Goal: Use online tool/utility: Utilize a website feature to perform a specific function

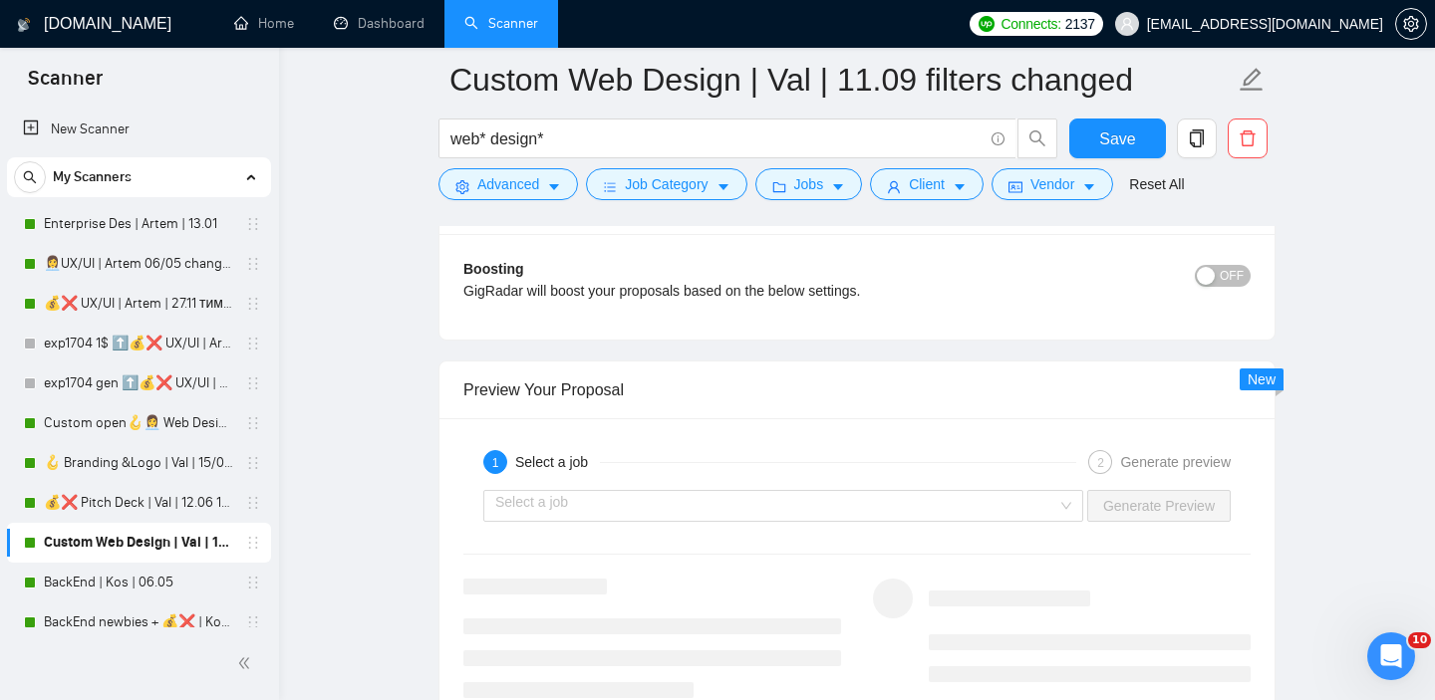
scroll to position [3621, 0]
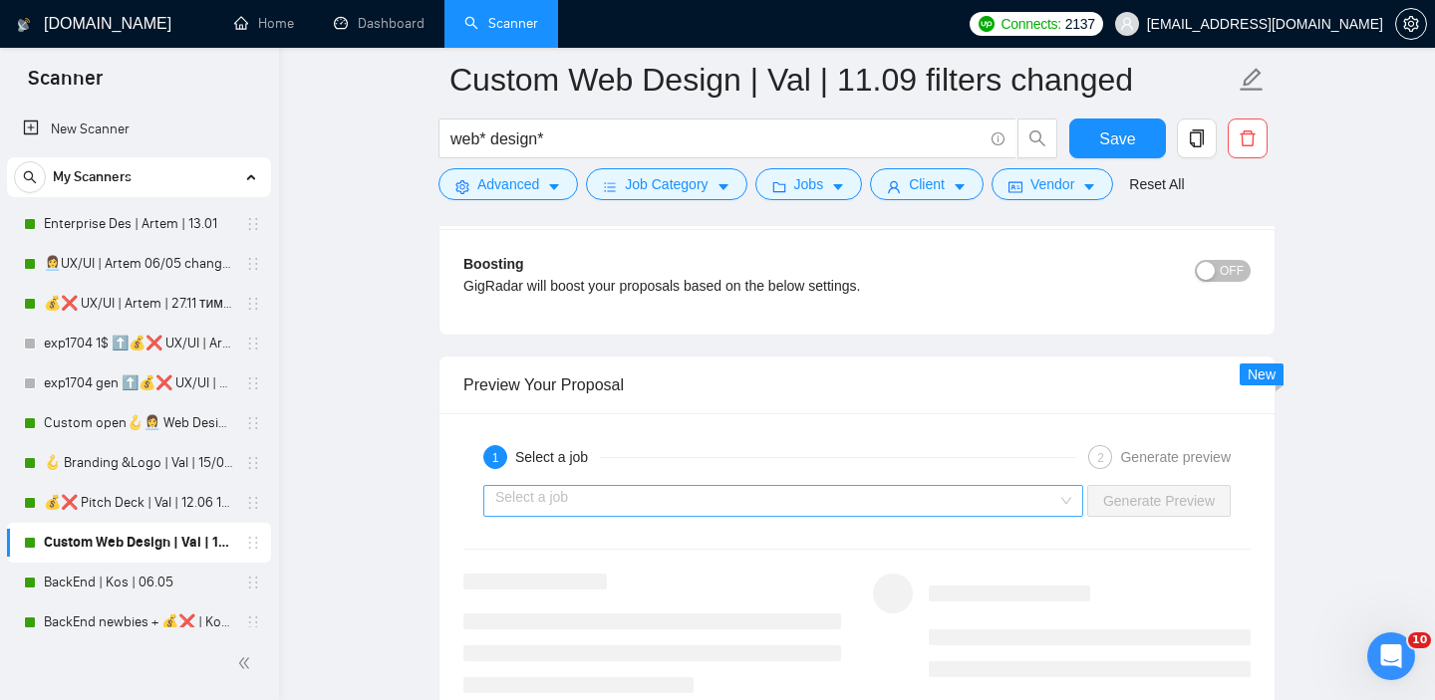
click at [786, 496] on input "search" at bounding box center [776, 501] width 562 height 30
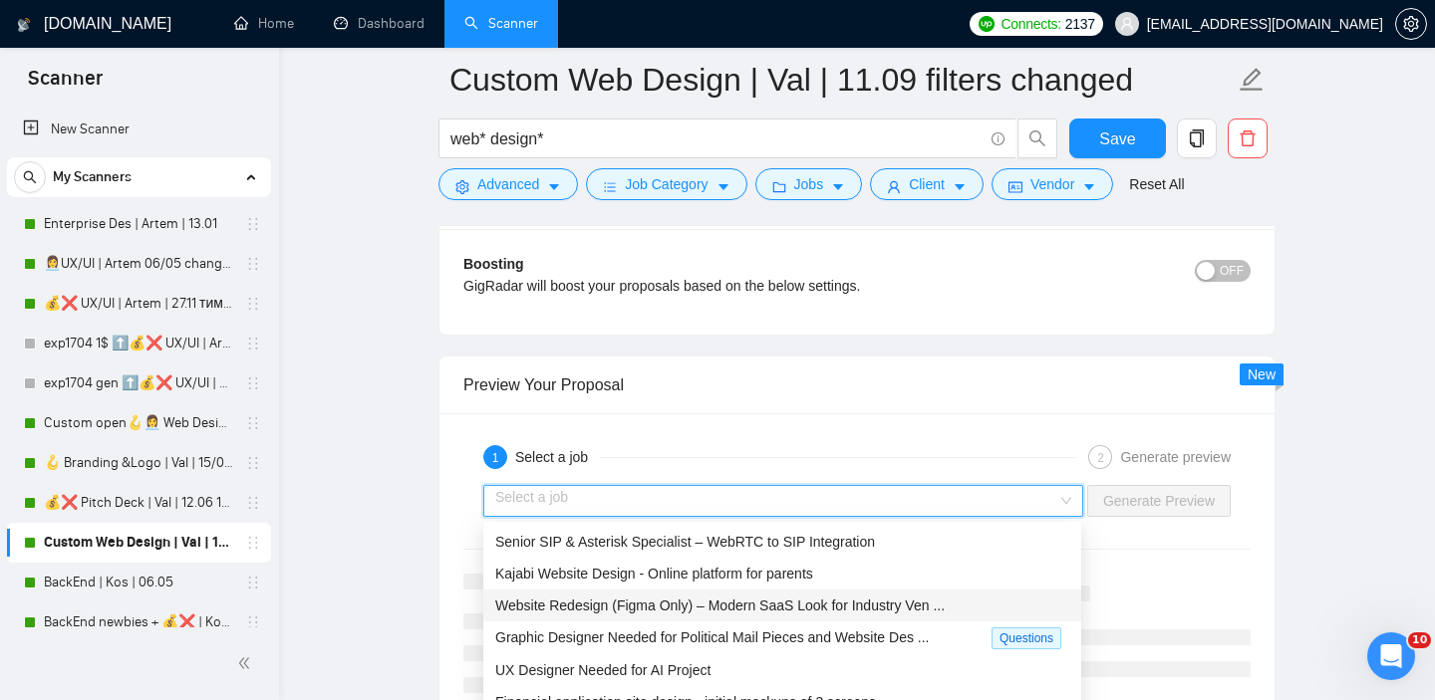
click at [695, 606] on span "Website Redesign (Figma Only) – Modern SaaS Look for Industry Ven ..." at bounding box center [719, 606] width 449 height 16
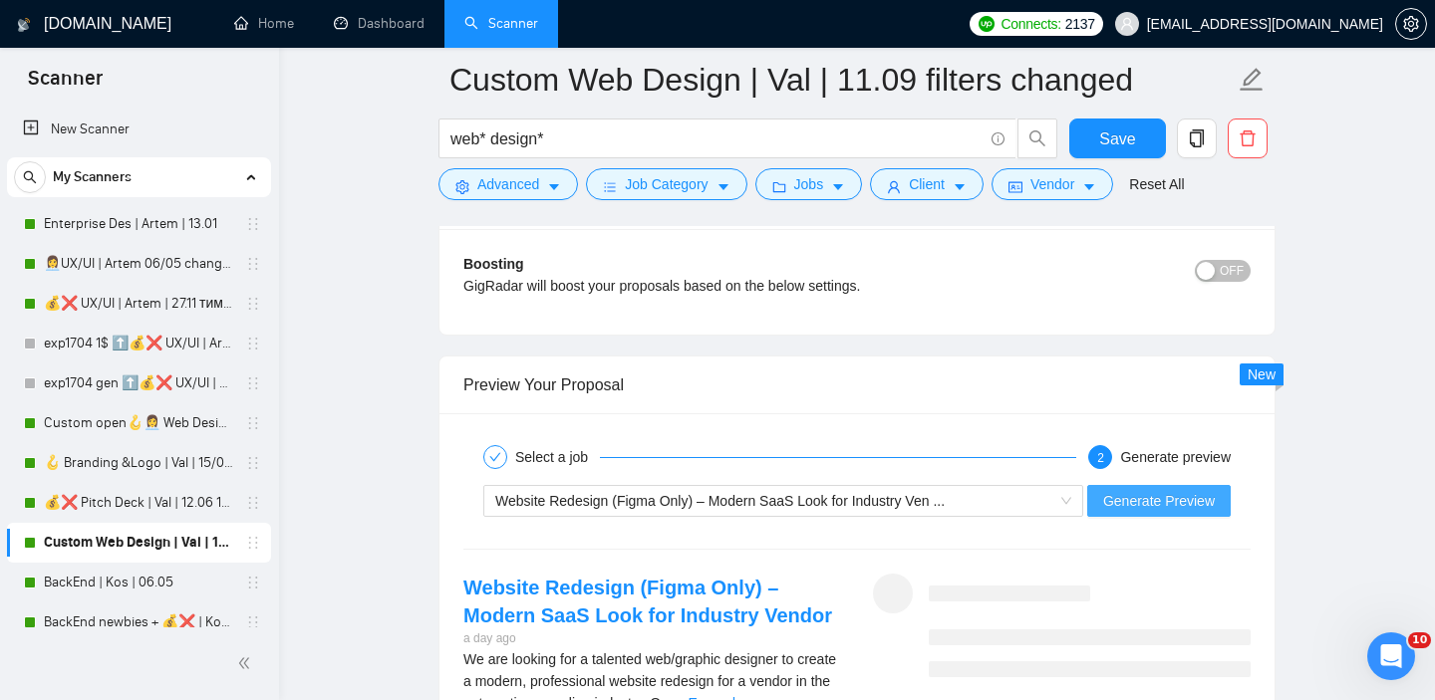
click at [1161, 499] on span "Generate Preview" at bounding box center [1159, 501] width 112 height 22
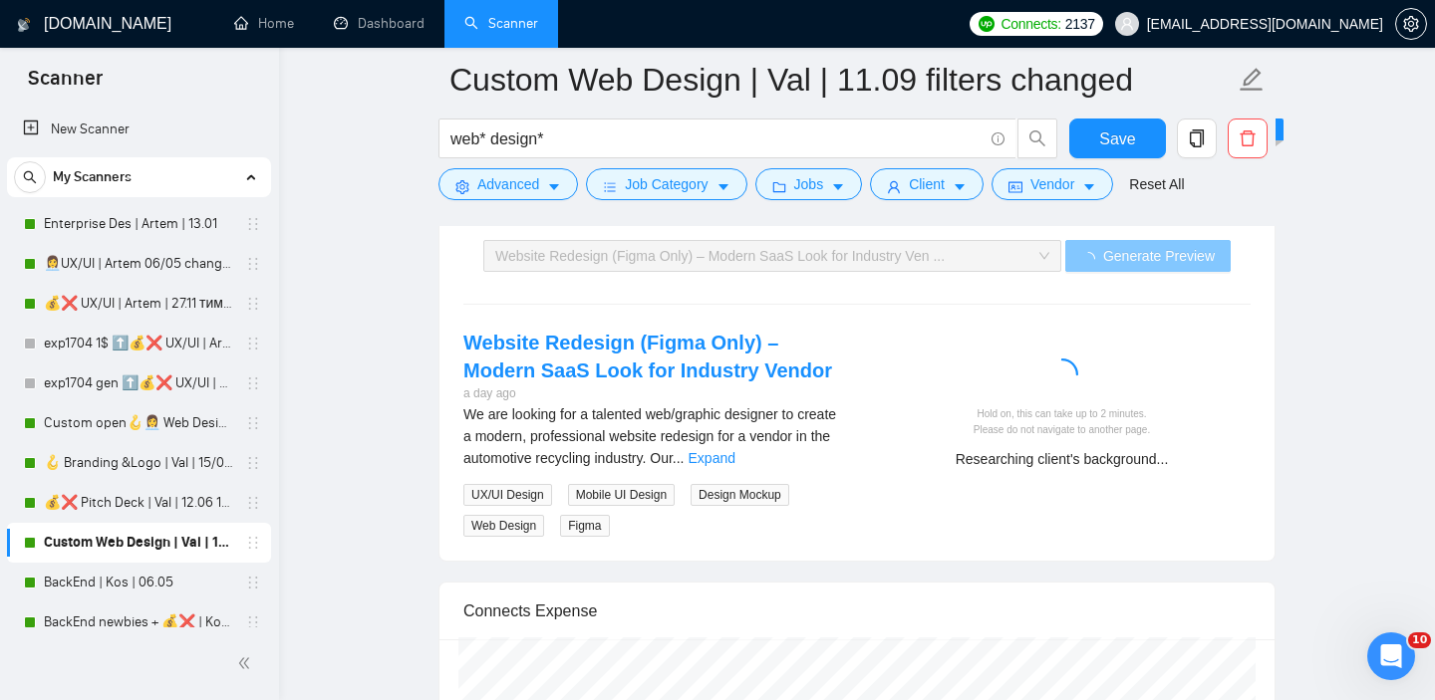
scroll to position [3863, 0]
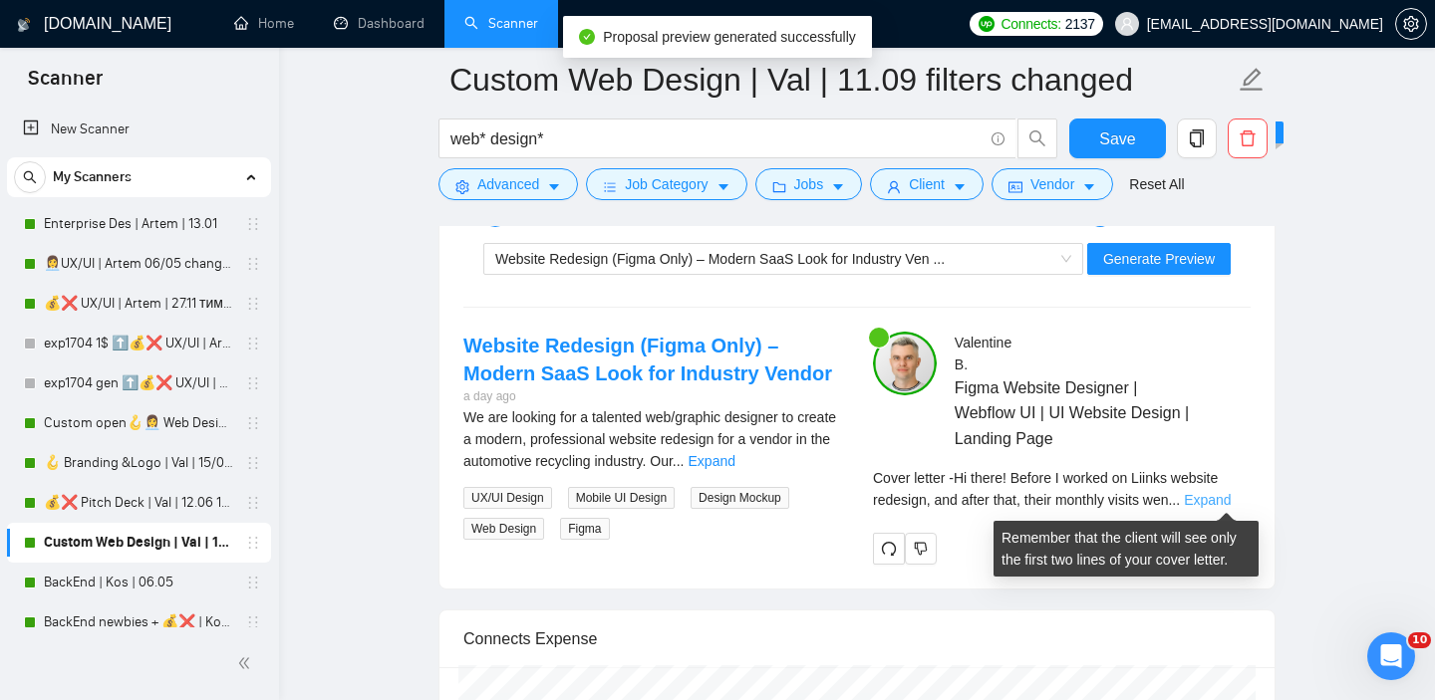
click at [1226, 501] on link "Expand" at bounding box center [1207, 500] width 47 height 16
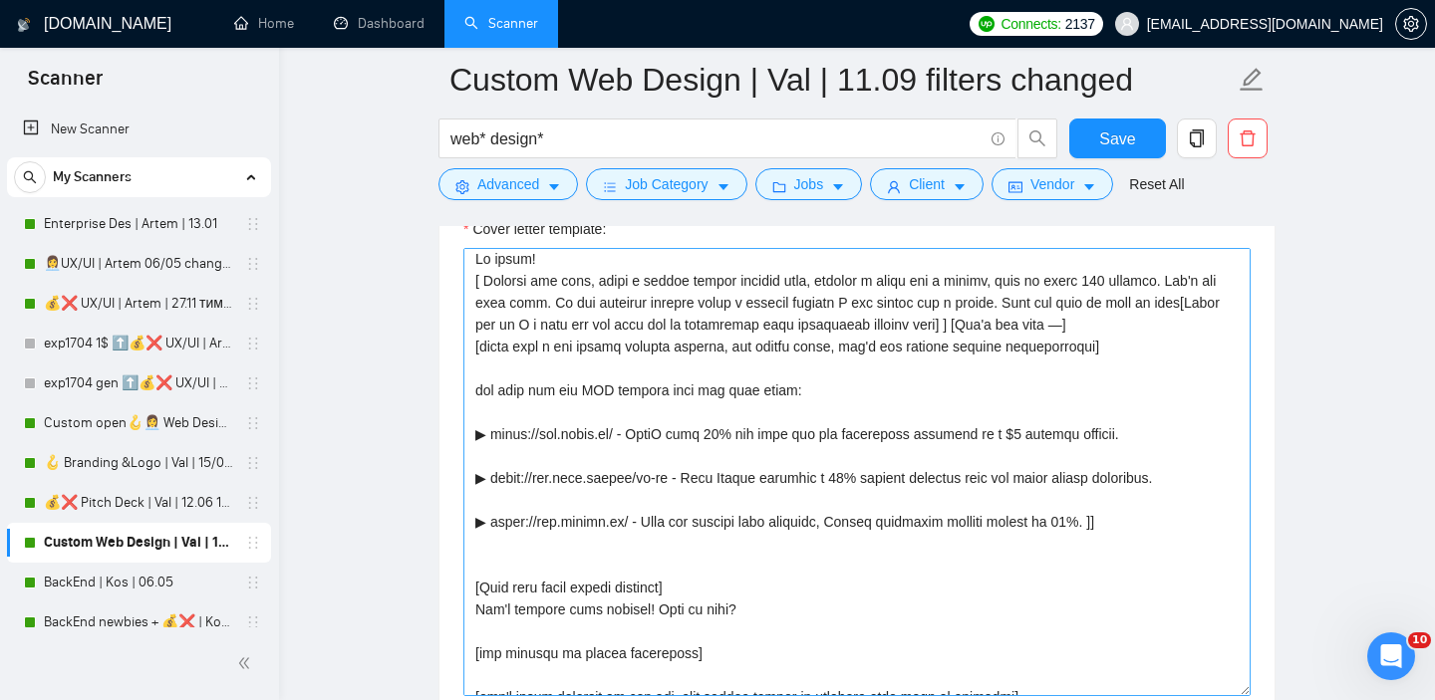
scroll to position [0, 0]
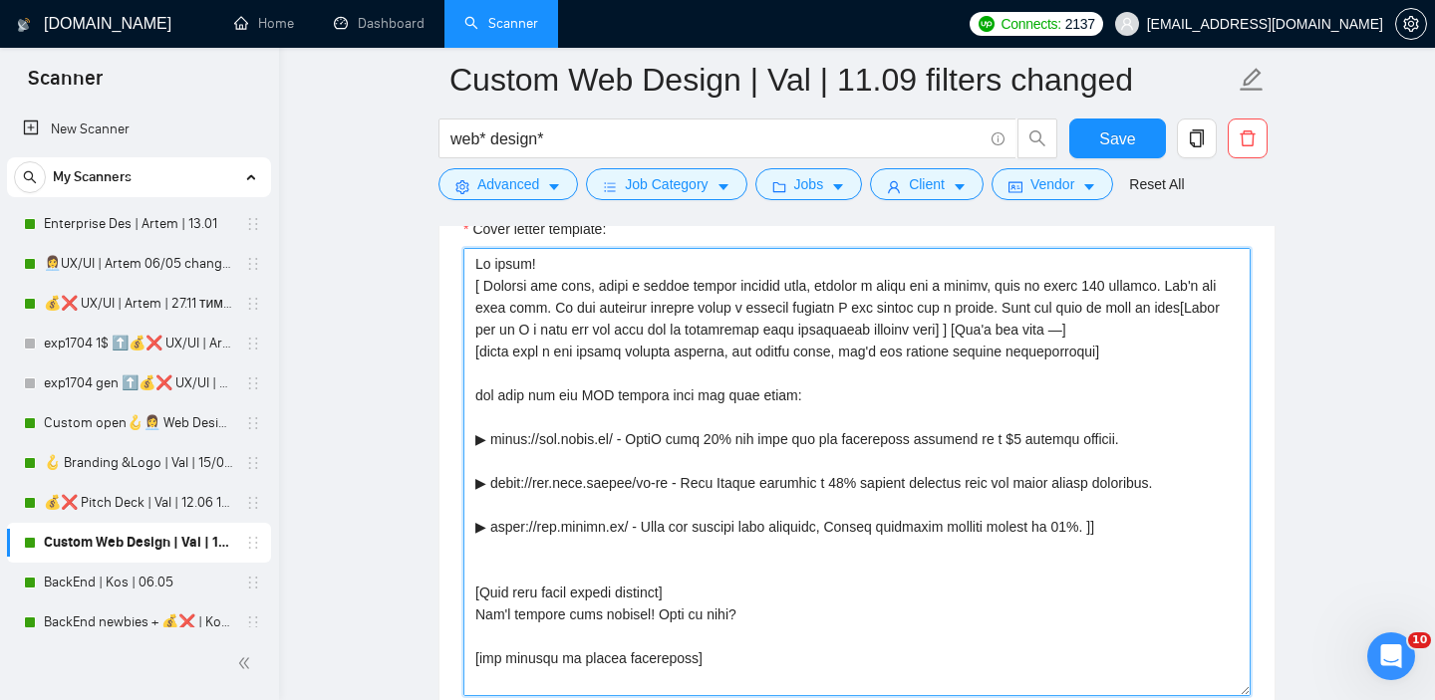
click at [1112, 526] on textarea "Cover letter template:" at bounding box center [856, 472] width 787 height 448
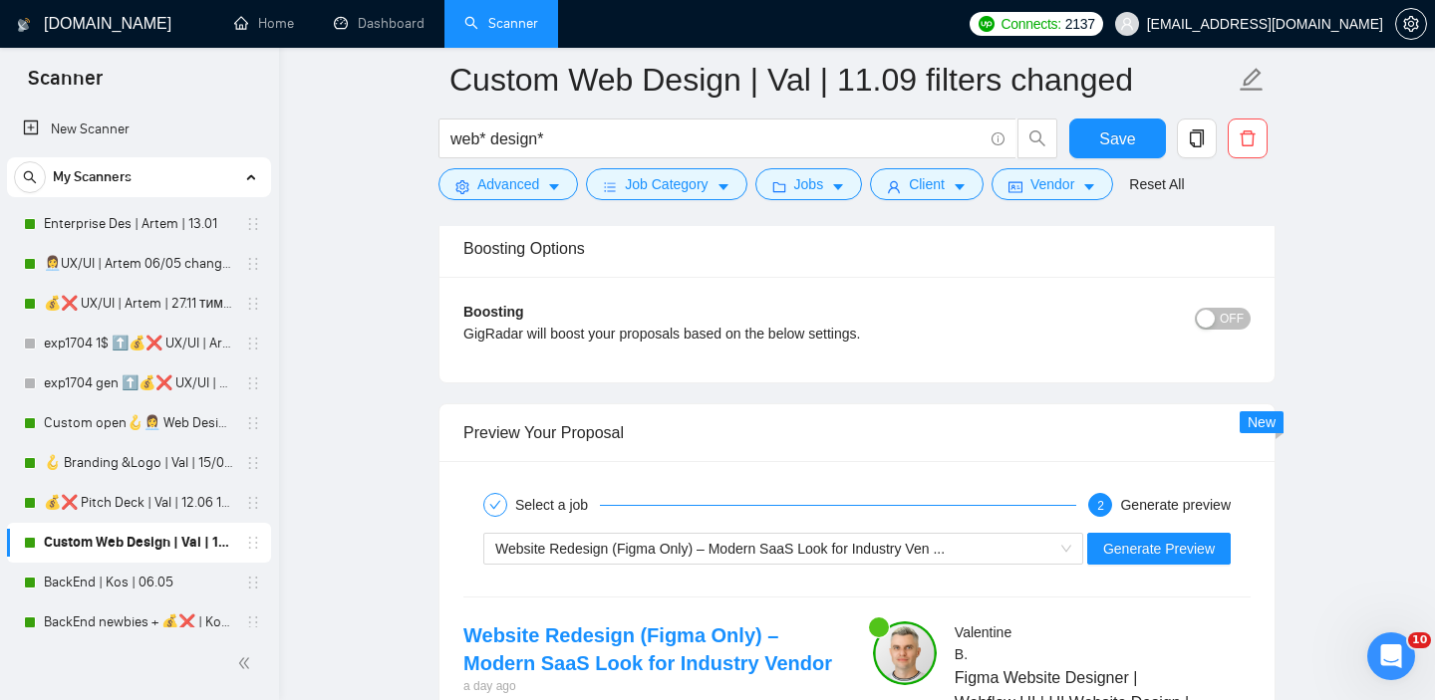
scroll to position [3605, 0]
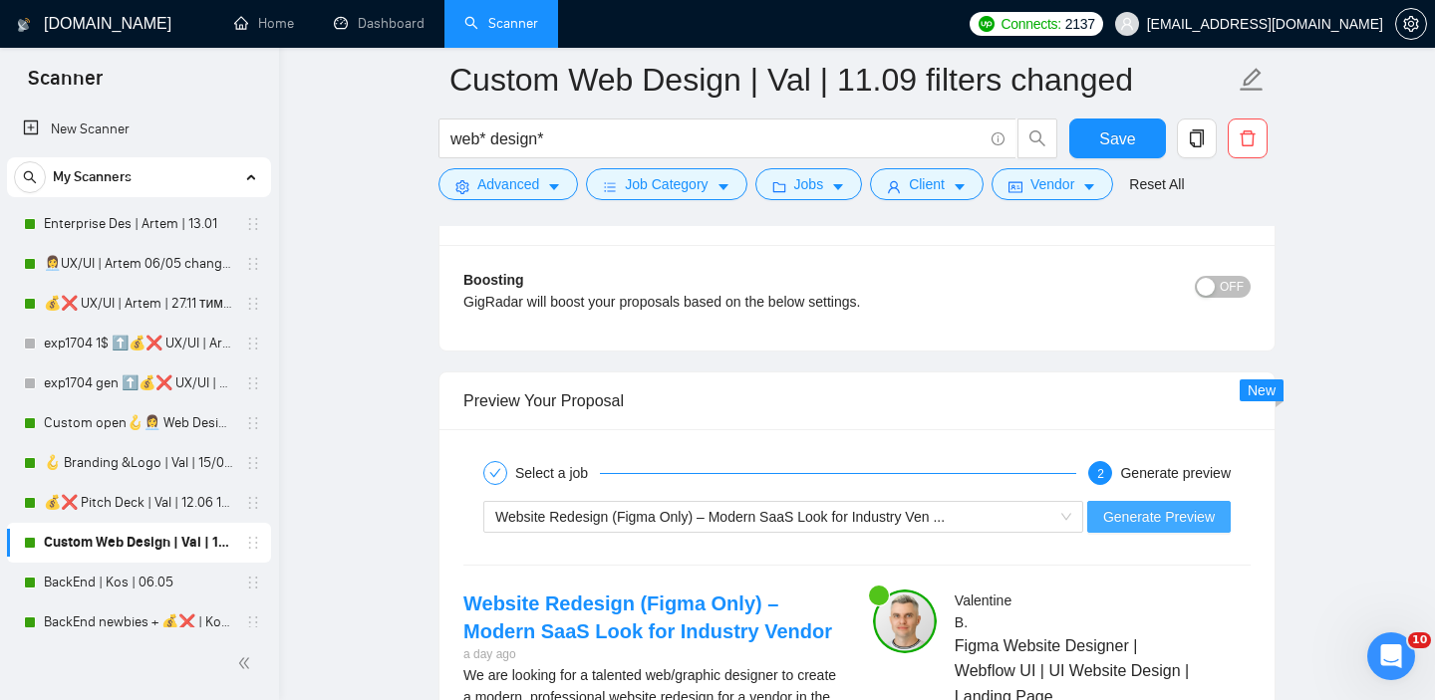
click at [1150, 522] on span "Generate Preview" at bounding box center [1159, 517] width 112 height 22
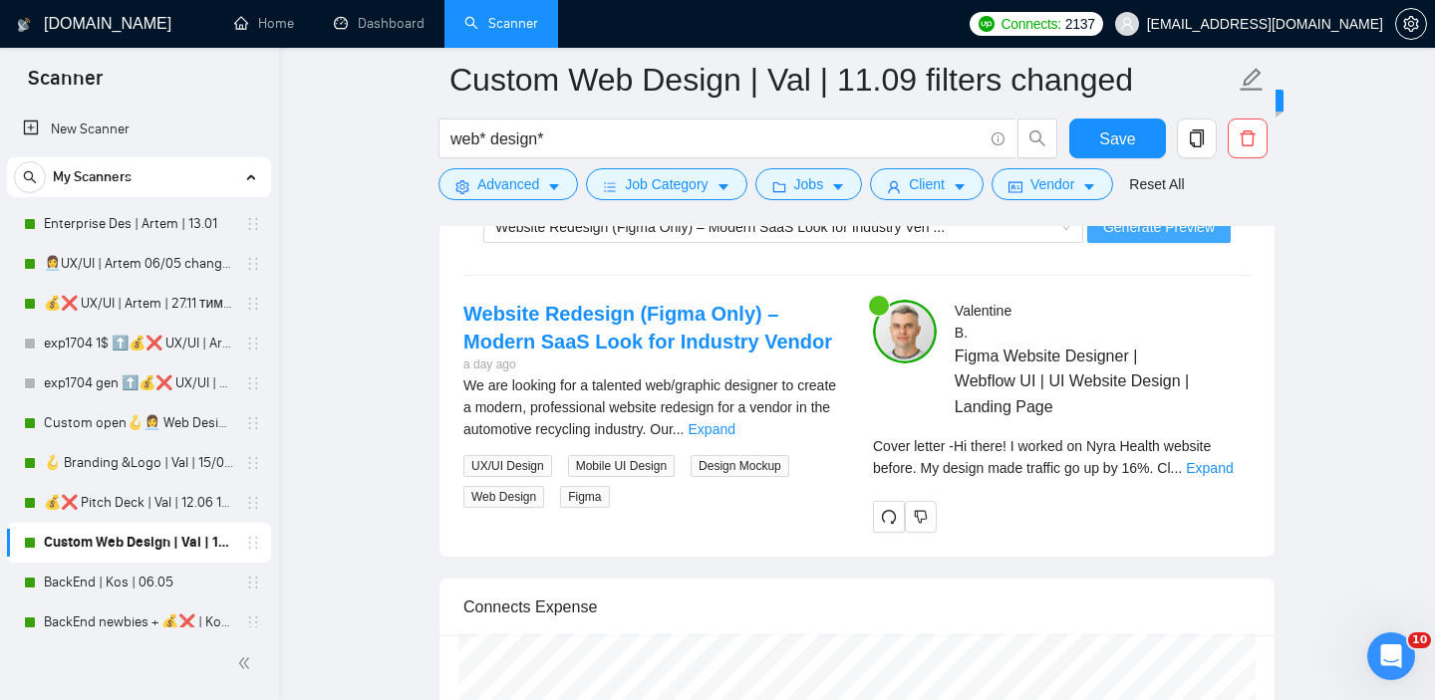
scroll to position [3865, 0]
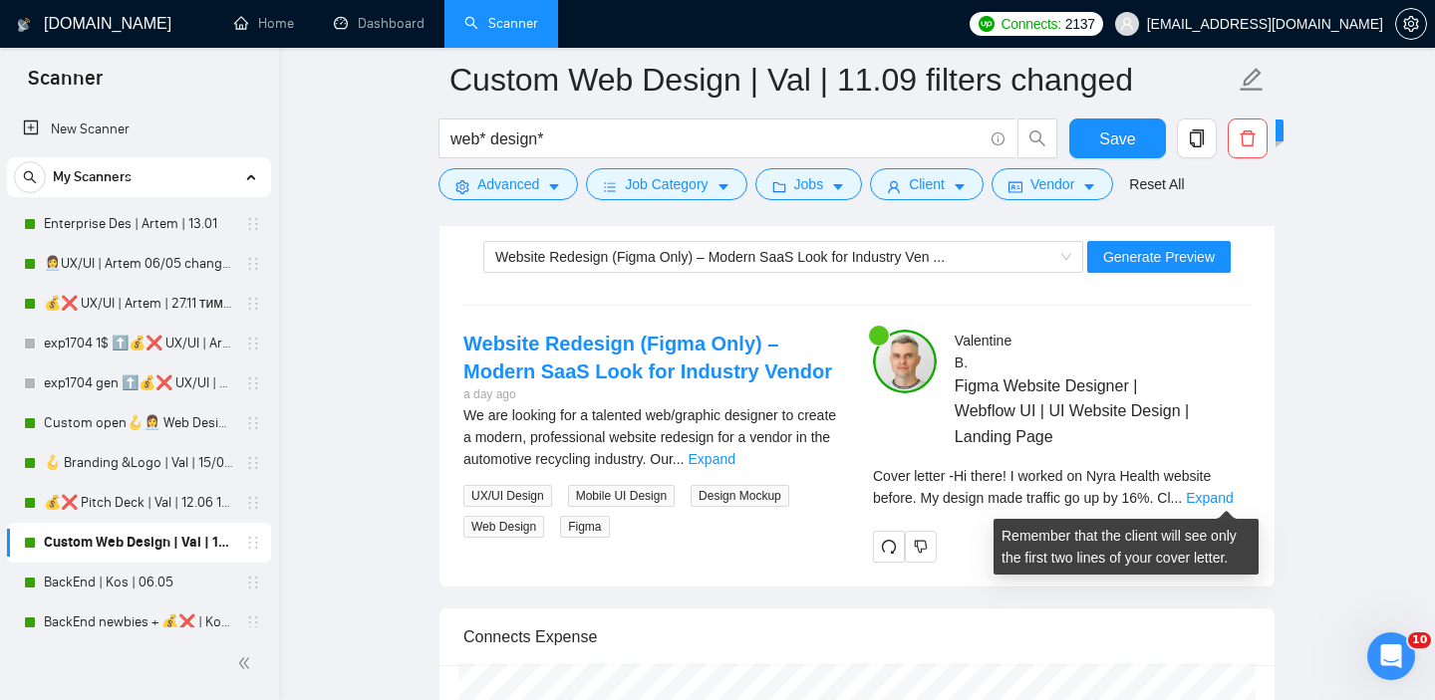
click at [1183, 501] on span "..." at bounding box center [1177, 498] width 12 height 16
click at [1212, 490] on link "Expand" at bounding box center [1209, 498] width 47 height 16
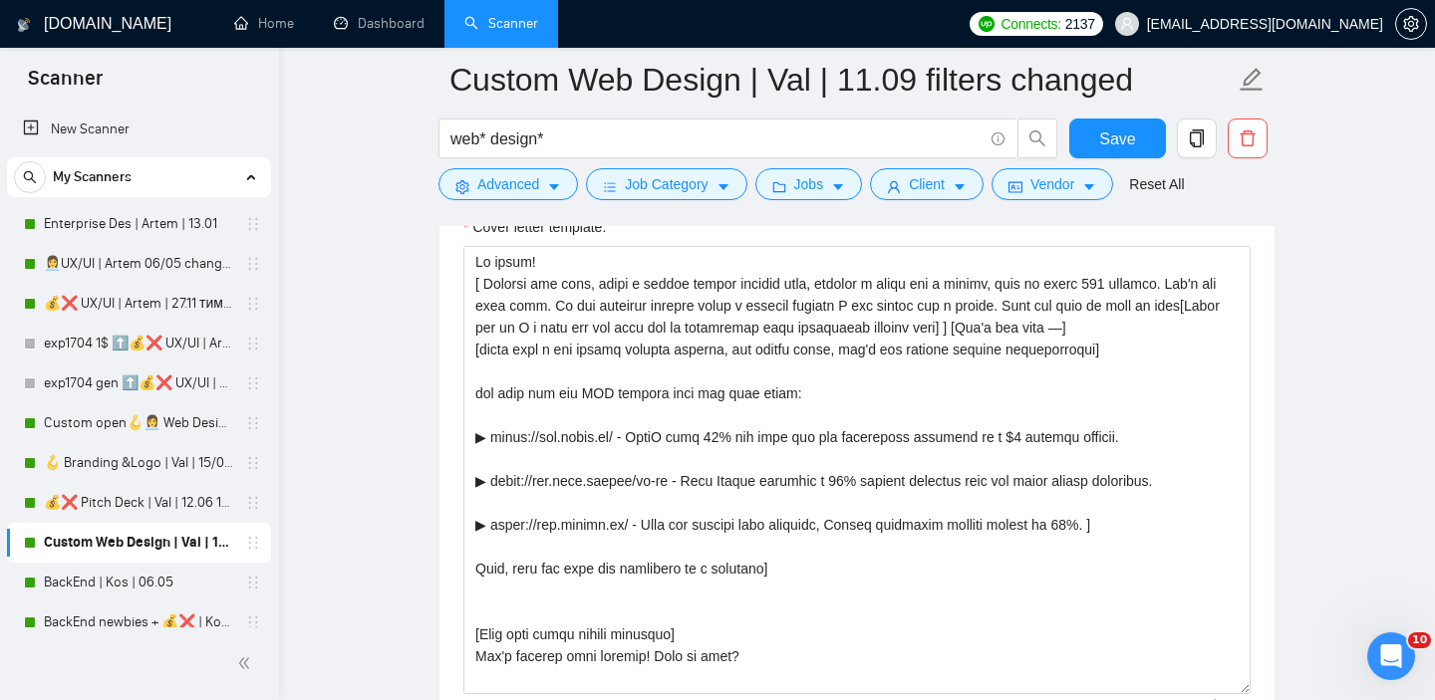
scroll to position [3, 0]
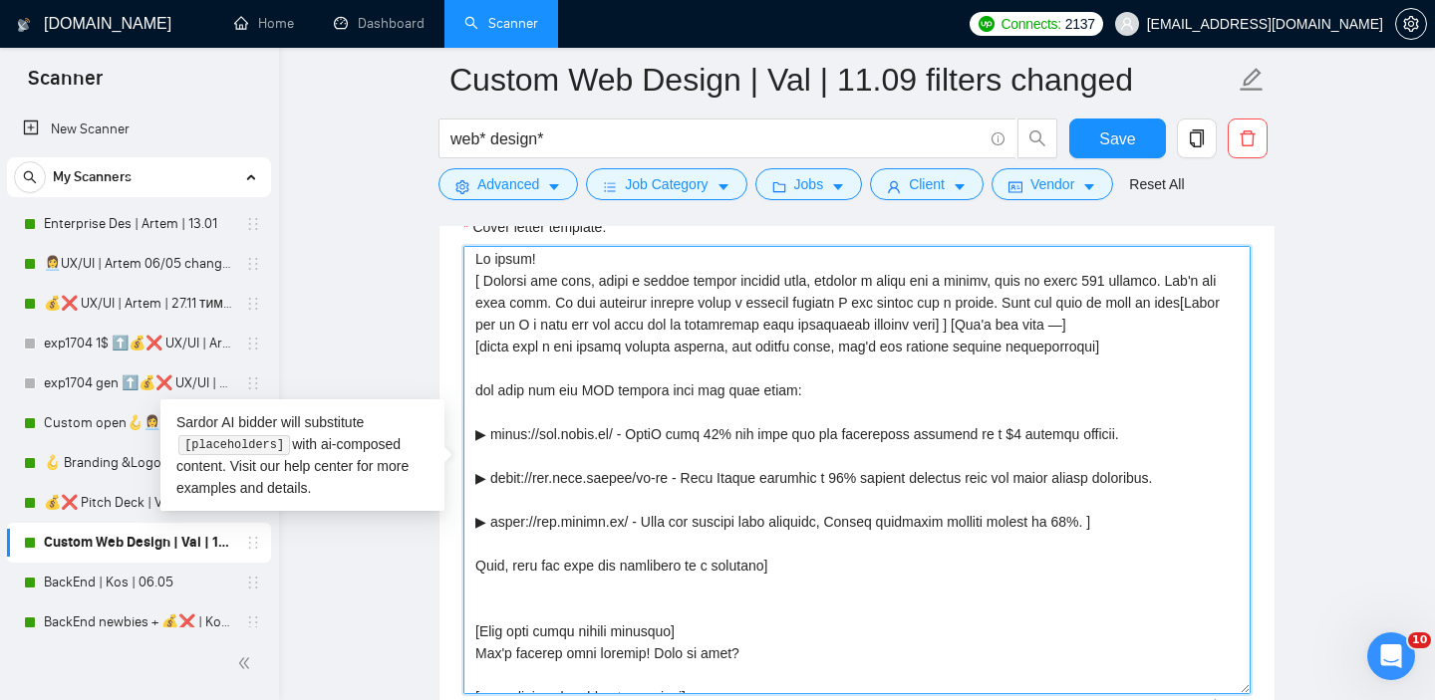
drag, startPoint x: 852, startPoint y: 349, endPoint x: 738, endPoint y: 339, distance: 114.0
click at [738, 339] on textarea "Cover letter template:" at bounding box center [856, 470] width 787 height 448
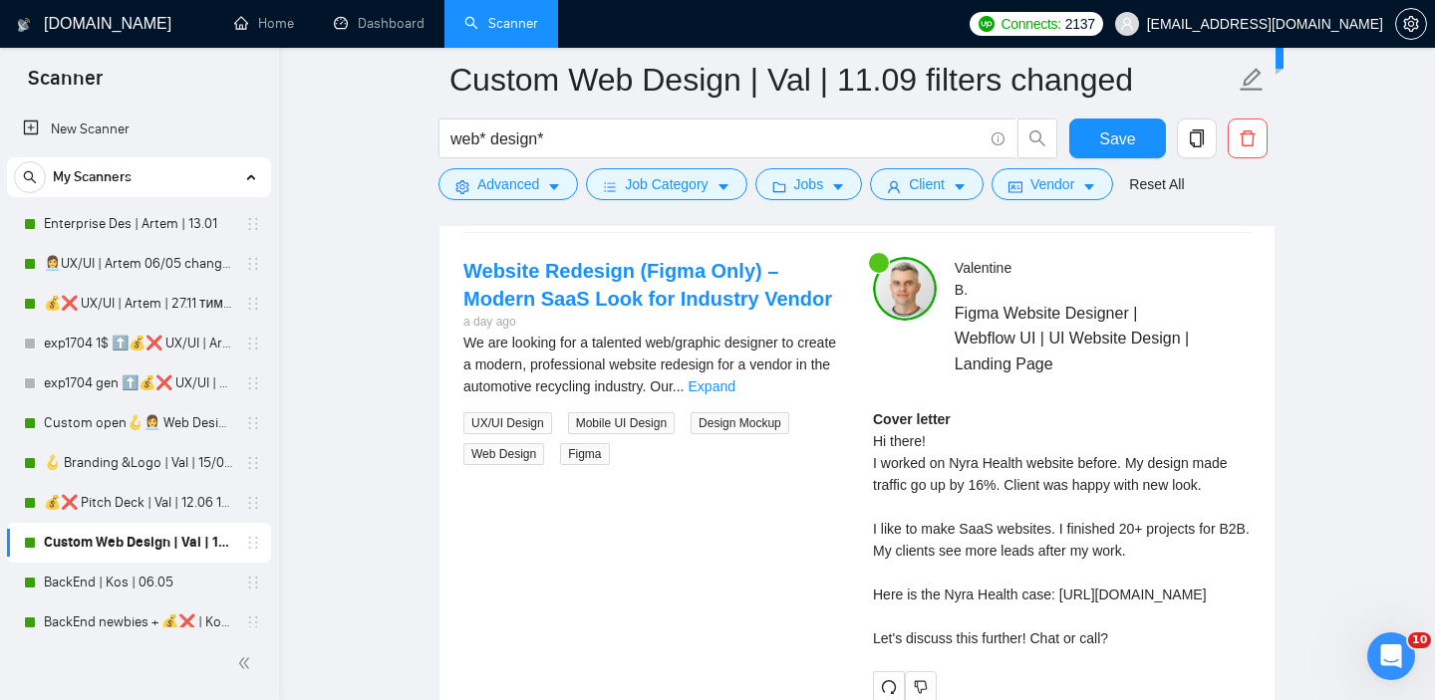
scroll to position [3939, 0]
type textarea "Hi there! [ Analyze job post, write a unique custom opening line, include a val…"
click at [1009, 480] on div "Cover letter Hi there! I worked on Nyra Health website before. My design made t…" at bounding box center [1062, 526] width 378 height 241
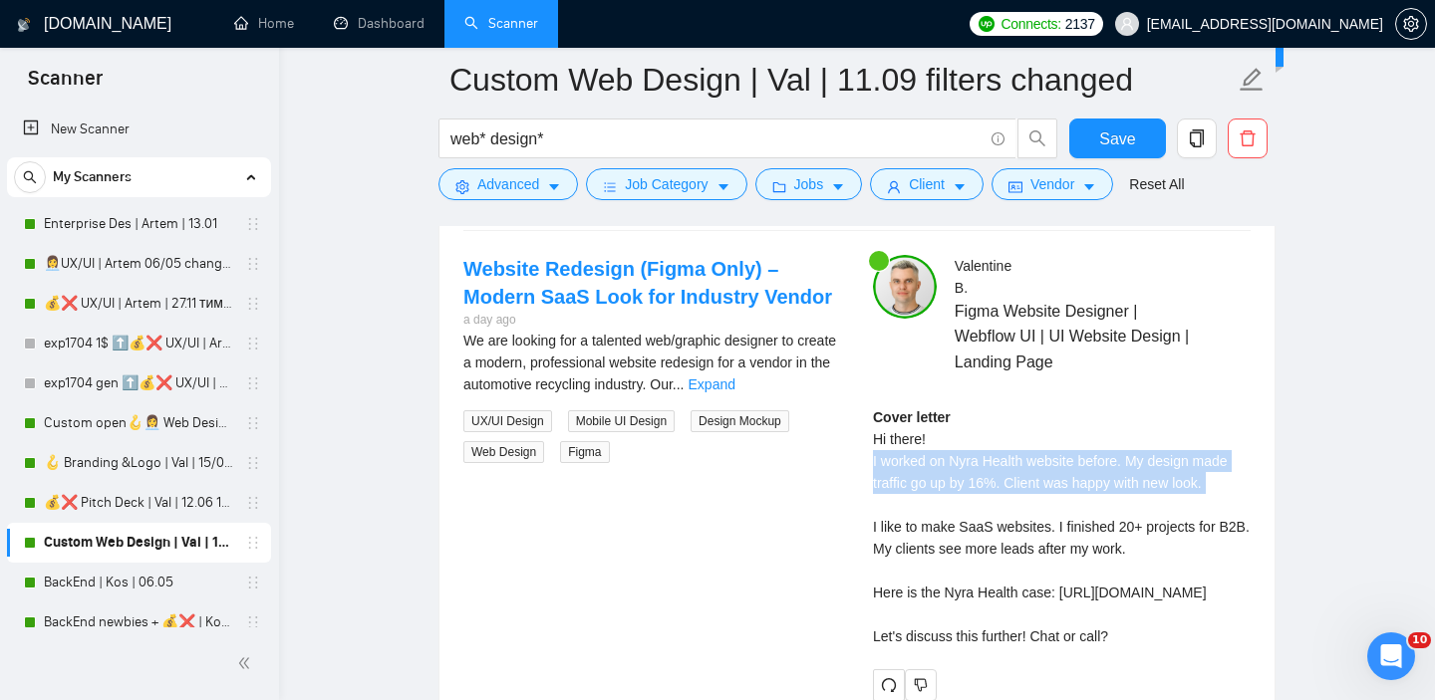
click at [1009, 480] on div "Cover letter Hi there! I worked on Nyra Health website before. My design made t…" at bounding box center [1062, 526] width 378 height 241
click at [1002, 470] on div "Cover letter Hi there! I worked on Nyra Health website before. My design made t…" at bounding box center [1062, 526] width 378 height 241
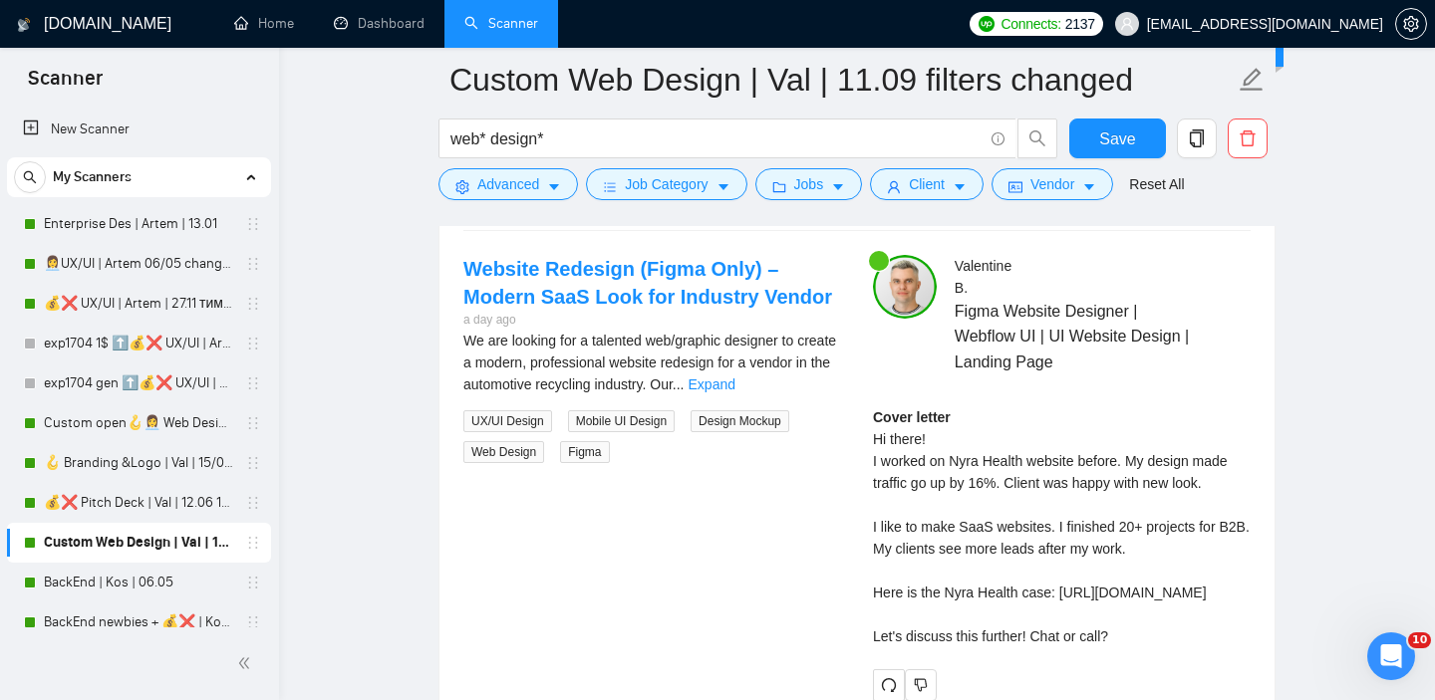
click at [1002, 470] on div "Cover letter Hi there! I worked on Nyra Health website before. My design made t…" at bounding box center [1062, 526] width 378 height 241
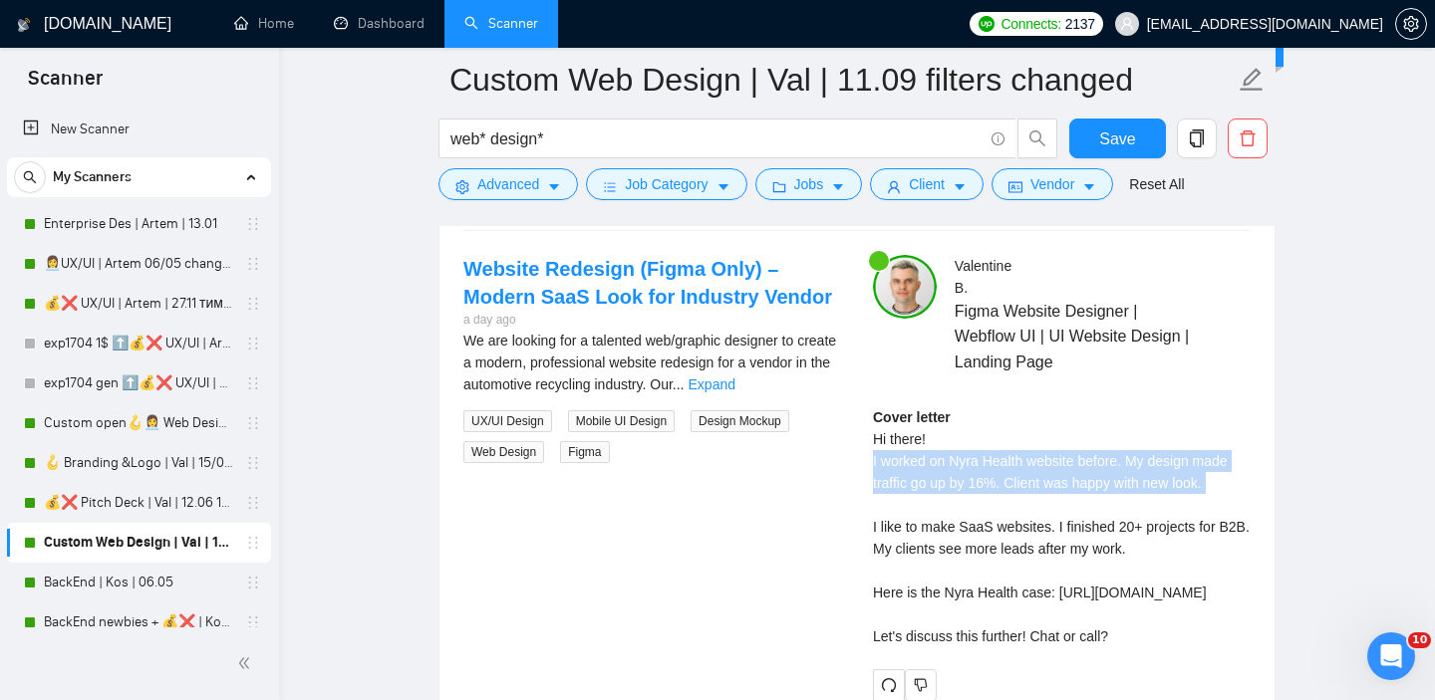
click at [1002, 470] on div "Cover letter Hi there! I worked on Nyra Health website before. My design made t…" at bounding box center [1062, 526] width 378 height 241
click at [965, 459] on div "Cover letter Hi there! I worked on Nyra Health website before. My design made t…" at bounding box center [1062, 526] width 378 height 241
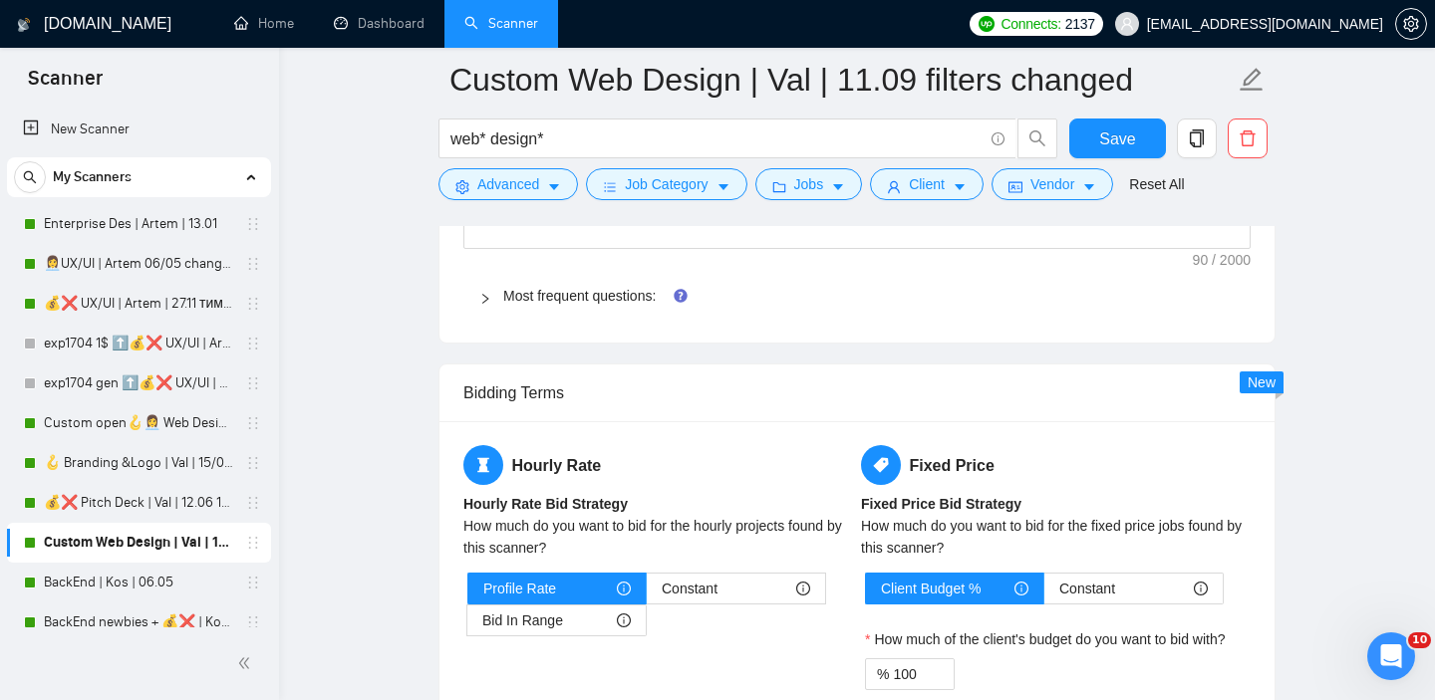
scroll to position [3533, 0]
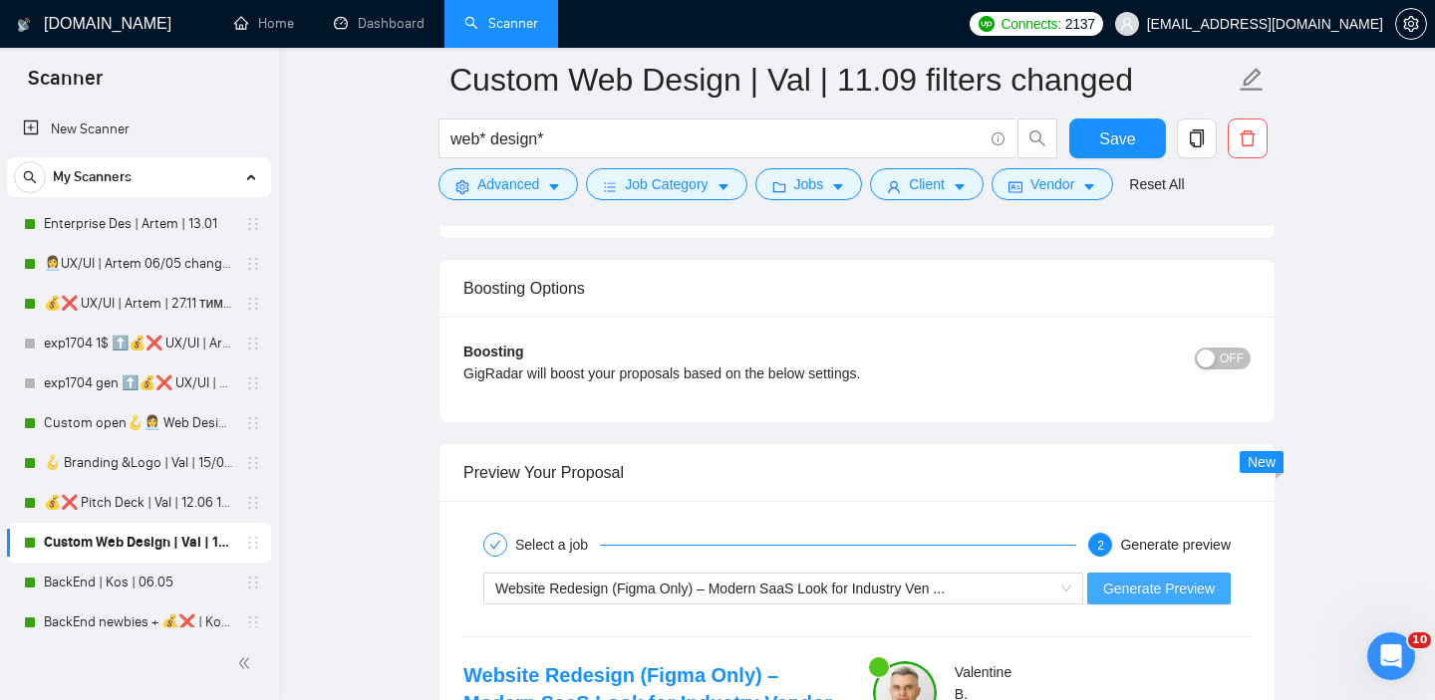
click at [1112, 585] on span "Generate Preview" at bounding box center [1159, 589] width 112 height 22
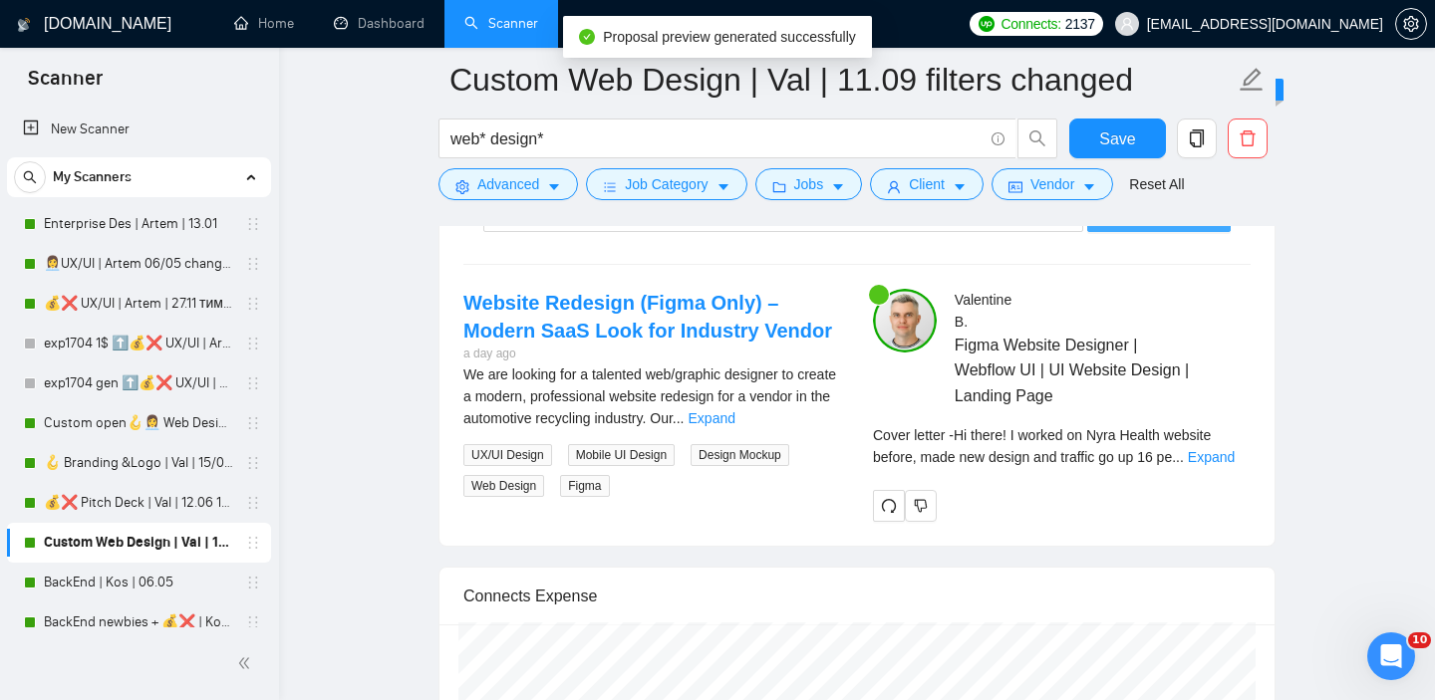
scroll to position [3909, 0]
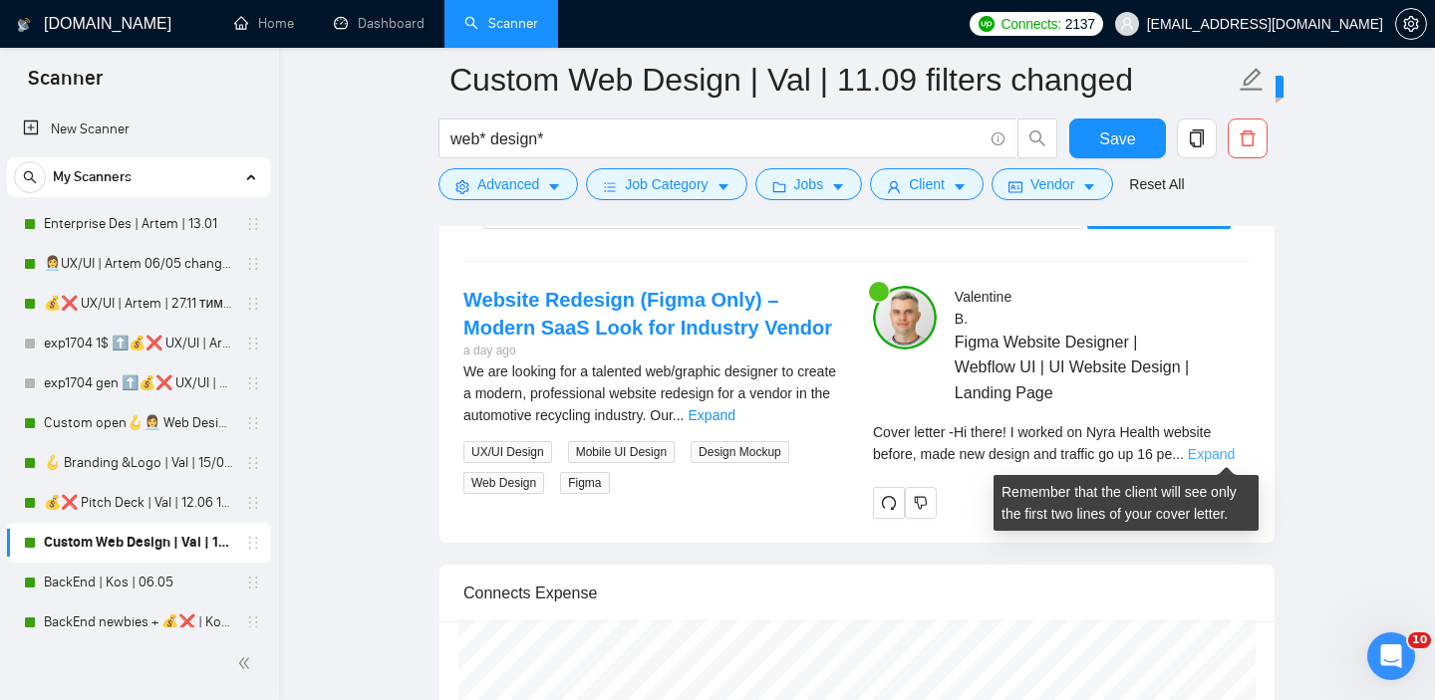
click at [1218, 457] on link "Expand" at bounding box center [1211, 454] width 47 height 16
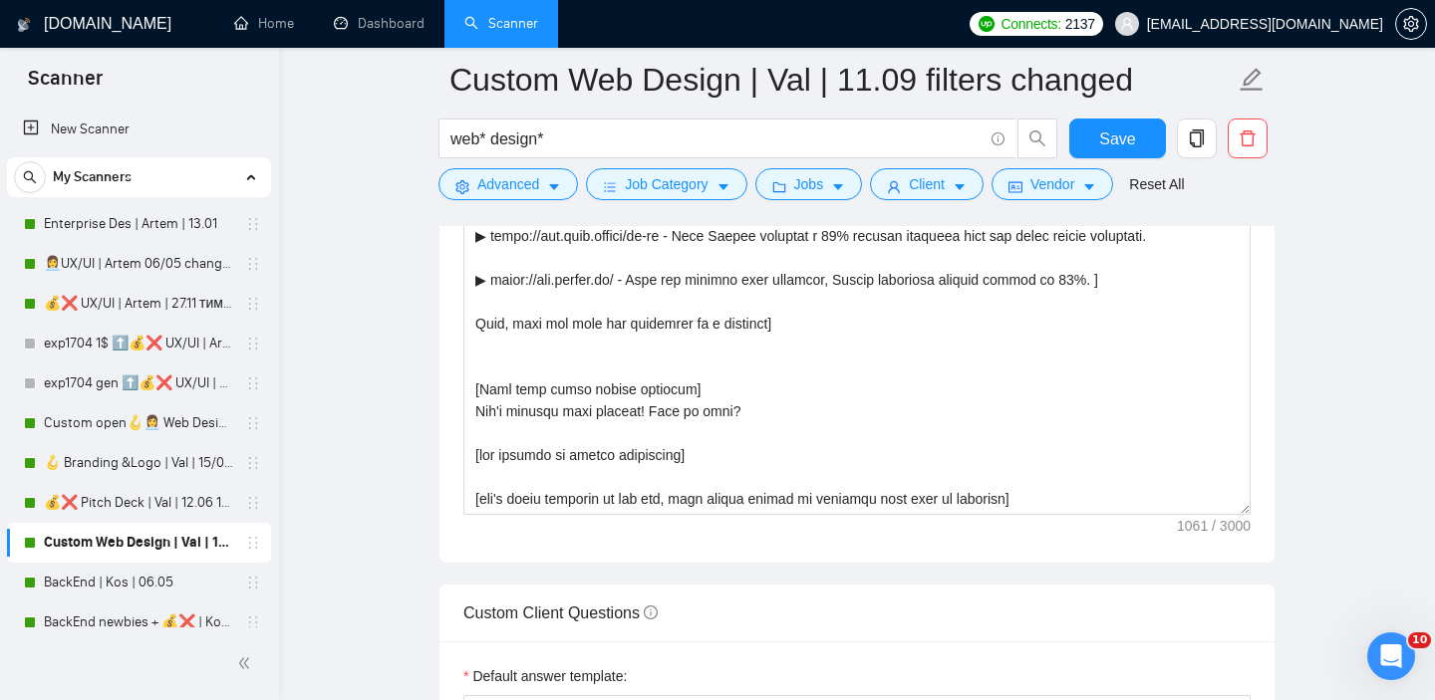
scroll to position [2260, 0]
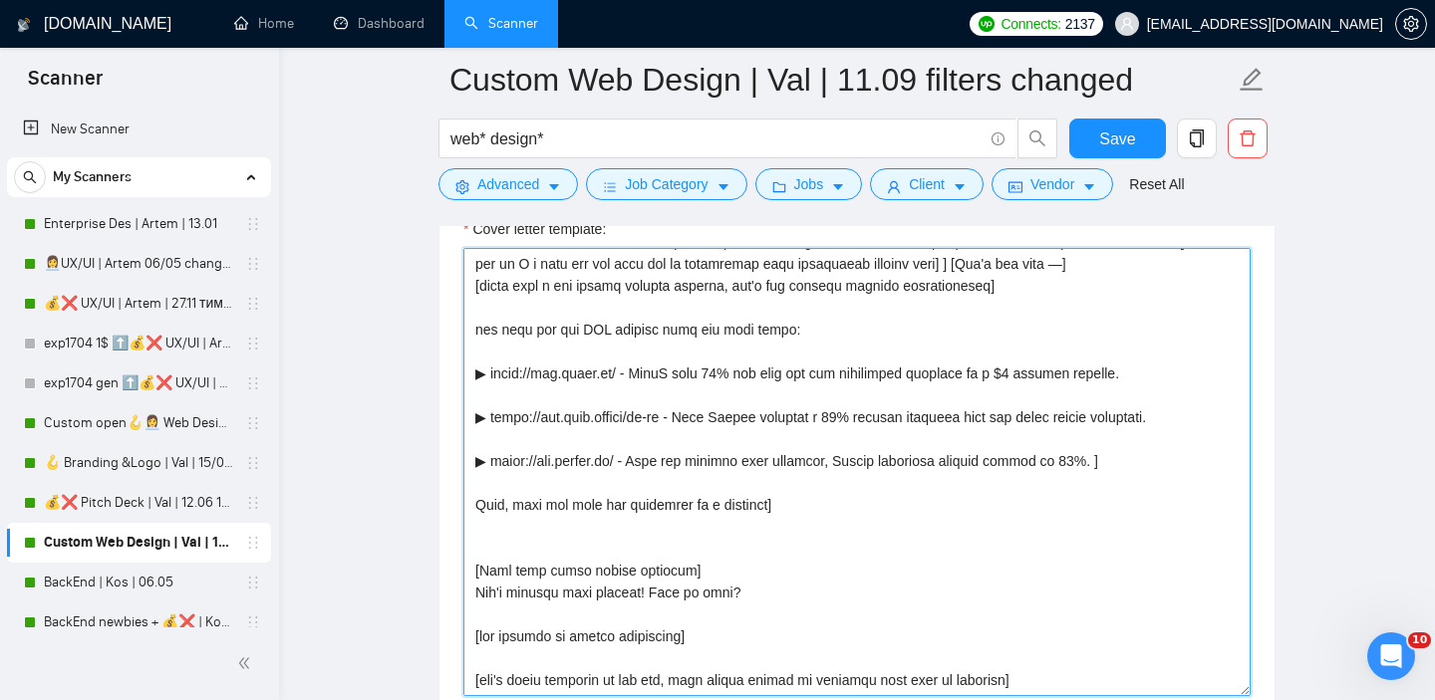
click at [851, 504] on textarea "Cover letter template:" at bounding box center [856, 472] width 787 height 448
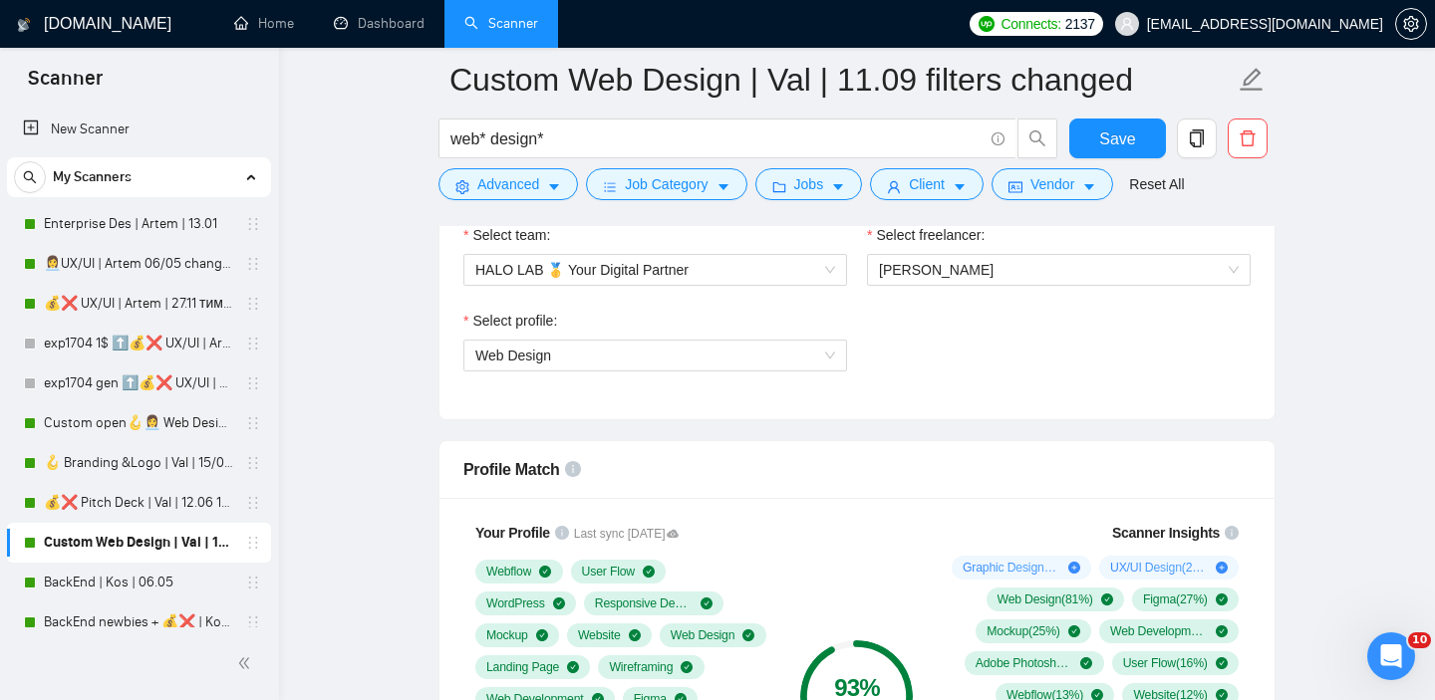
scroll to position [763, 0]
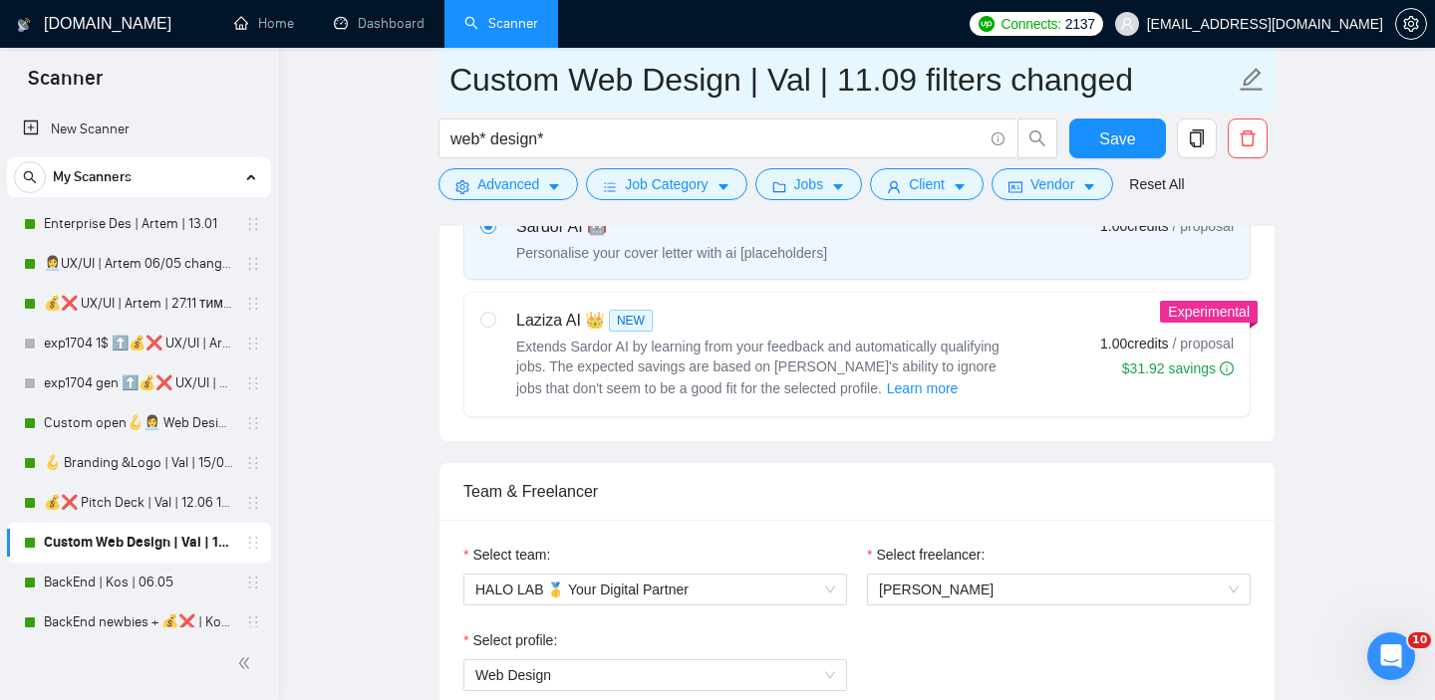
click at [866, 77] on input "Custom Web Design | Val | 11.09 filters changed" at bounding box center [841, 80] width 785 height 50
type input "Custom Web Design | Val | 25.09 filters changed"
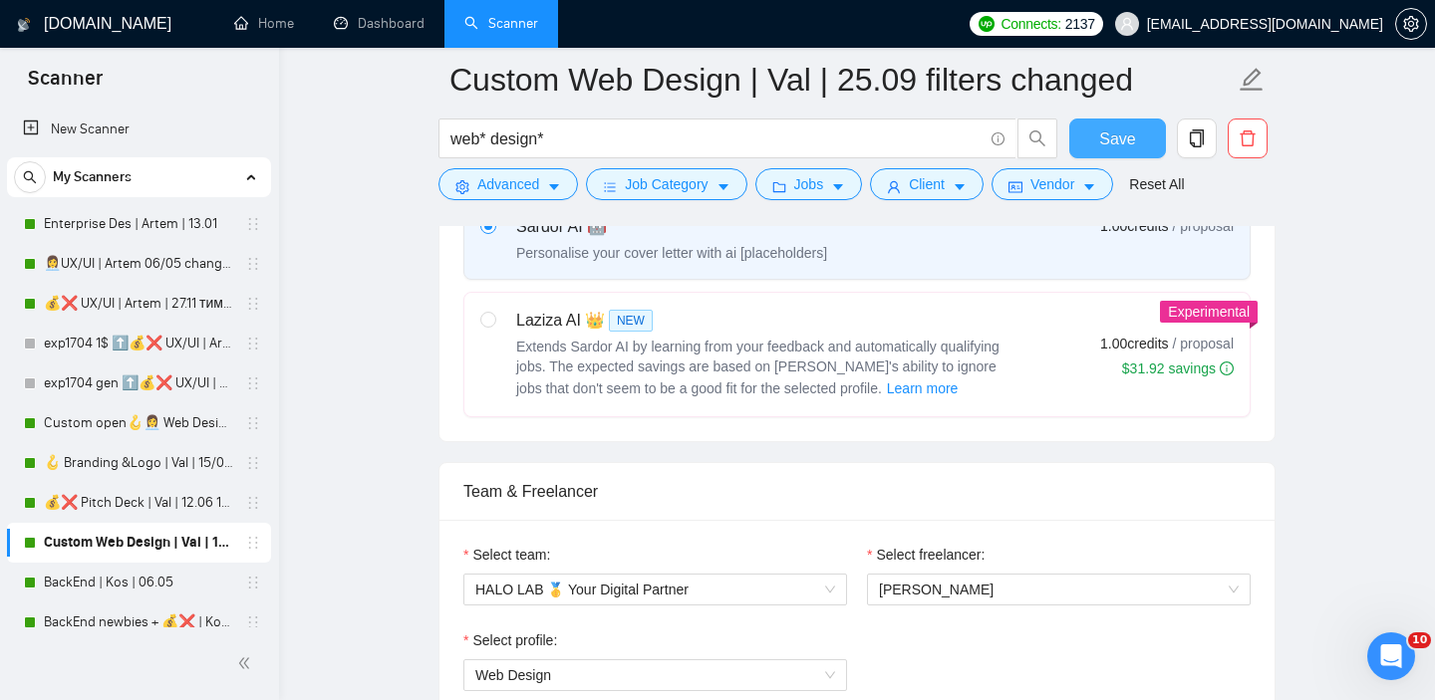
click at [1110, 147] on span "Save" at bounding box center [1117, 139] width 36 height 25
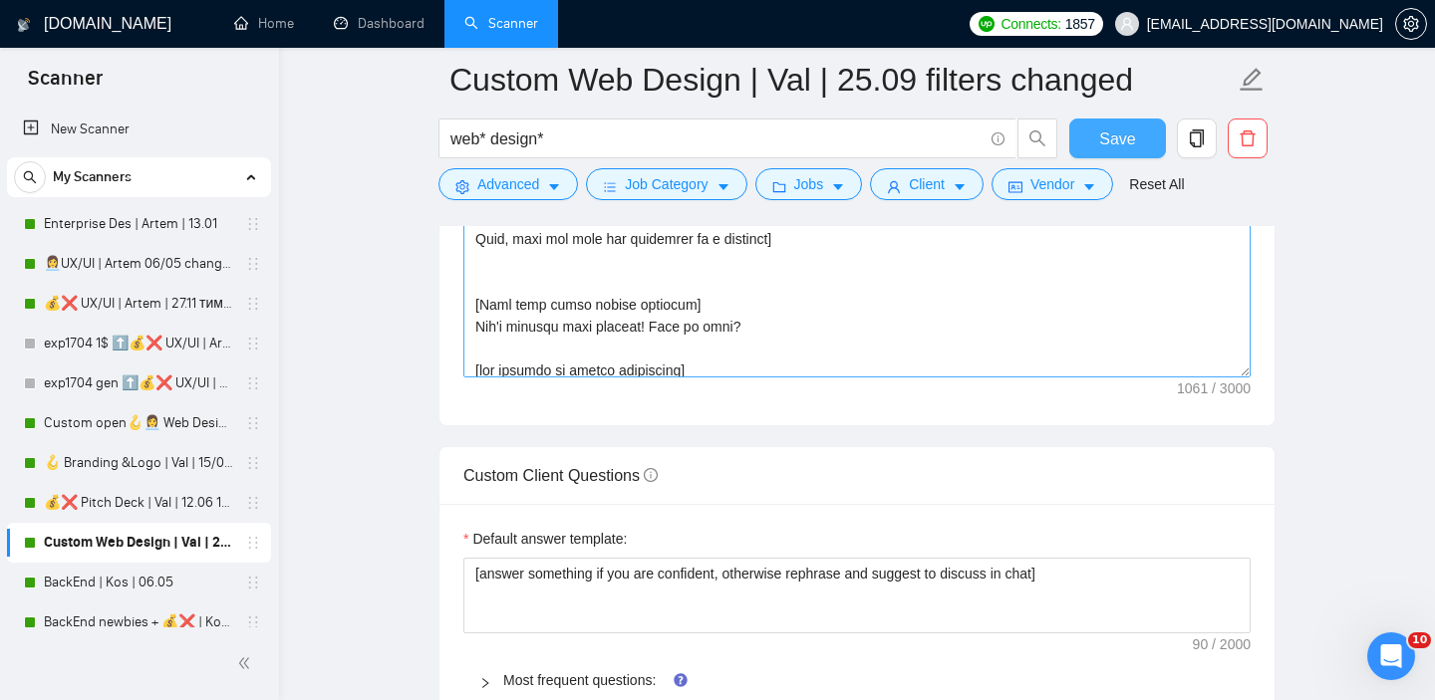
scroll to position [2586, 0]
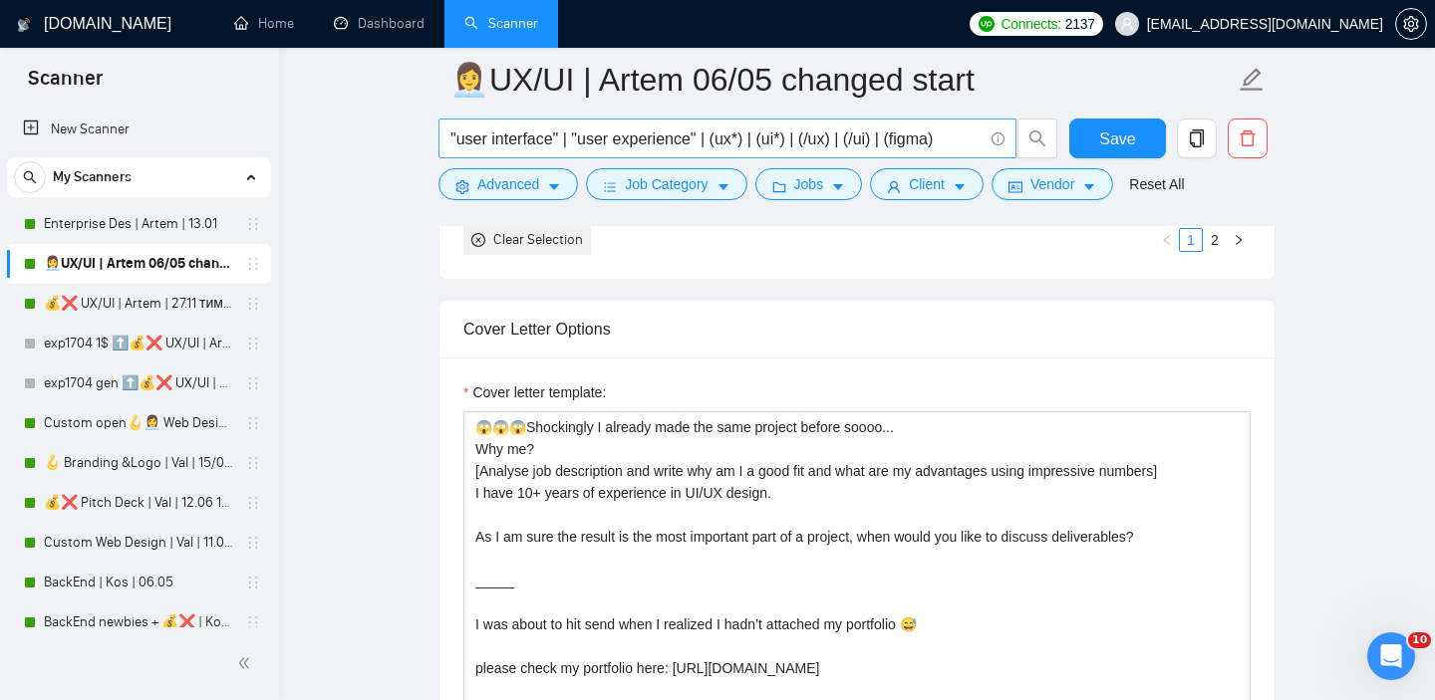
scroll to position [2154, 0]
